Goal: Transaction & Acquisition: Purchase product/service

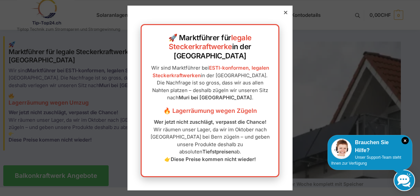
click at [284, 14] on icon at bounding box center [285, 12] width 3 height 3
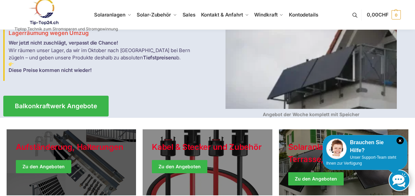
scroll to position [88, 0]
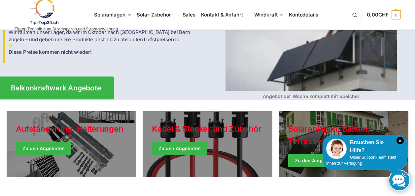
click at [38, 85] on span "Balkonkraftwerk Angebote" at bounding box center [56, 88] width 90 height 7
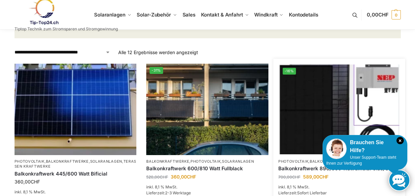
scroll to position [132, 0]
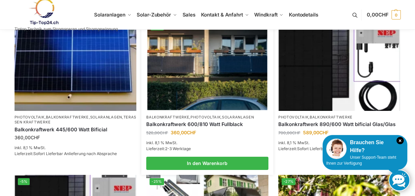
click at [200, 119] on link "Photovoltaik" at bounding box center [206, 117] width 30 height 5
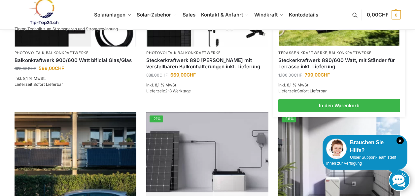
scroll to position [308, 0]
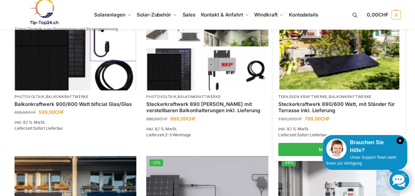
click at [318, 96] on link "Terassen Kraftwerke" at bounding box center [302, 96] width 49 height 5
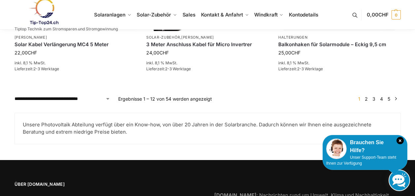
scroll to position [825, 0]
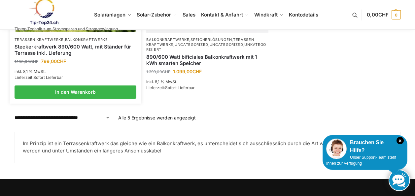
scroll to position [264, 0]
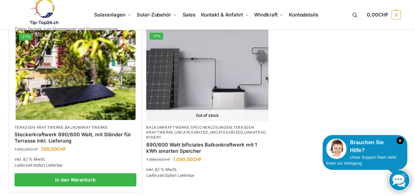
click at [50, 132] on link "Steckerkraftwerk 890/600 Watt, mit Ständer für Terrasse inkl. Lieferung" at bounding box center [76, 137] width 122 height 13
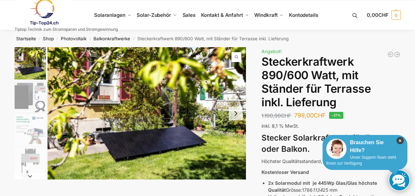
click at [400, 142] on icon "×" at bounding box center [400, 140] width 7 height 7
